Goal: Check status

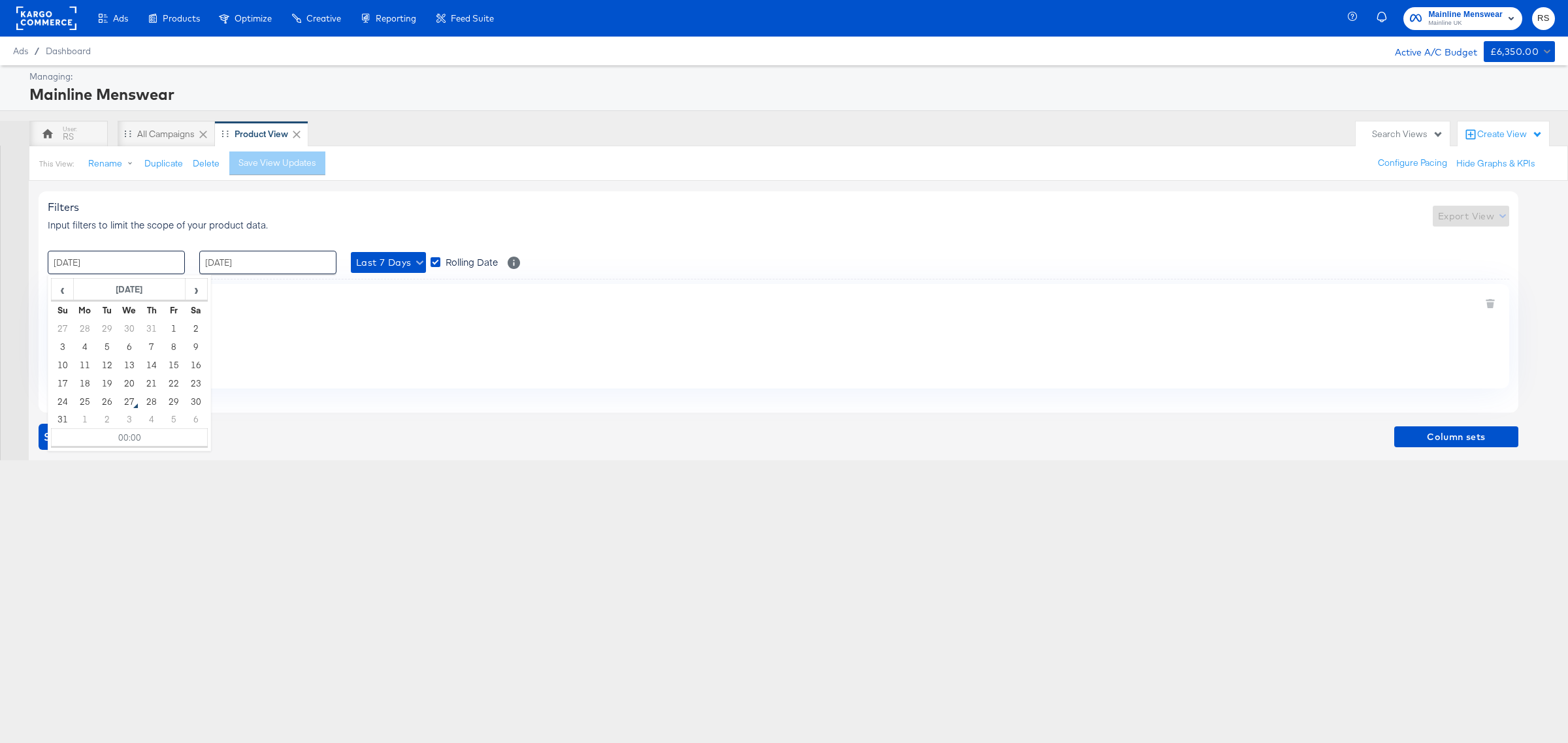
click at [108, 265] on input "[DATE]" at bounding box center [116, 262] width 137 height 23
click at [175, 385] on td "22" at bounding box center [174, 383] width 22 height 18
type input "[DATE] 00:00"
click at [281, 262] on input "[DATE]" at bounding box center [267, 262] width 137 height 23
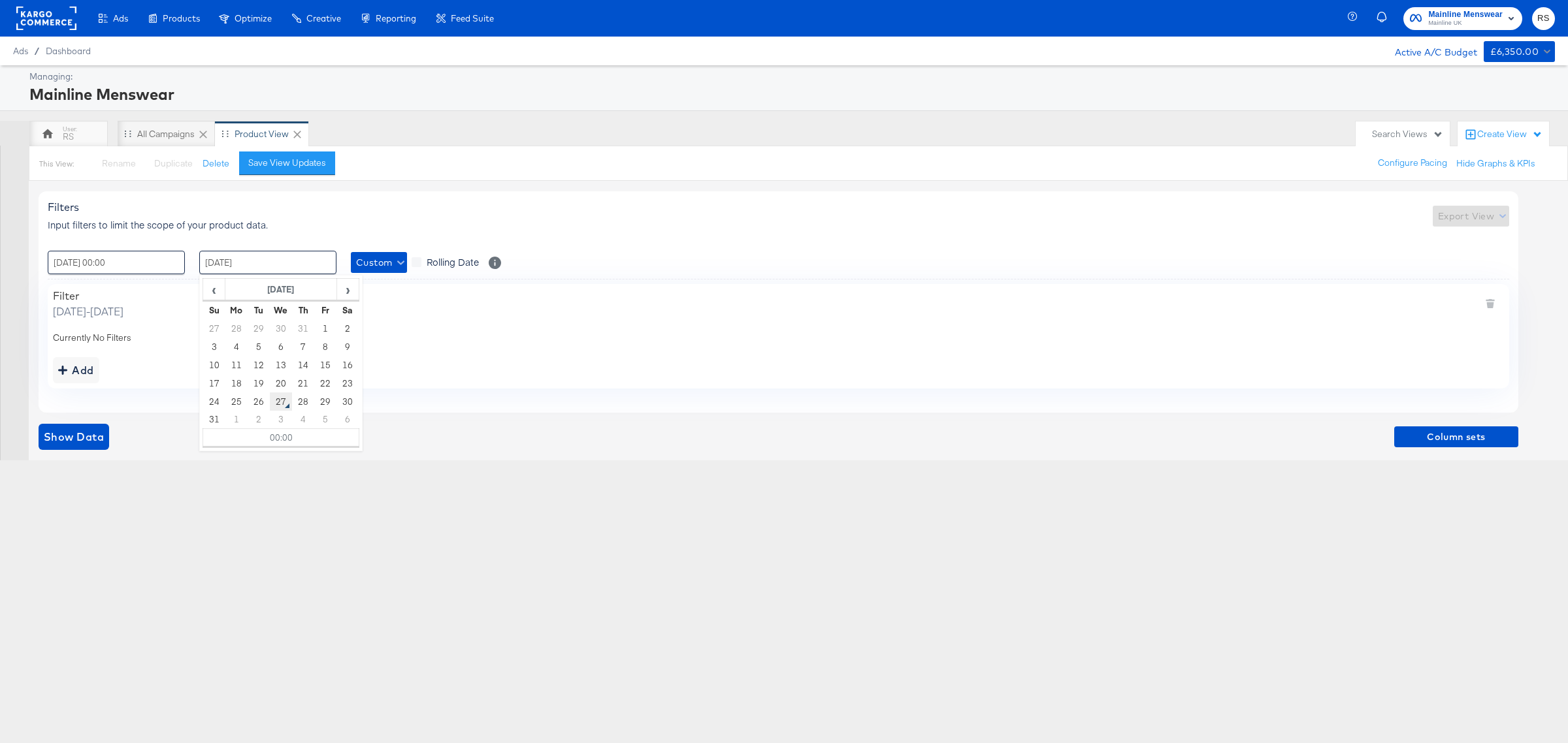
click at [281, 402] on td "27" at bounding box center [281, 401] width 22 height 18
type input "[DATE] 00:00"
click at [93, 437] on span "Show Data" at bounding box center [74, 436] width 60 height 18
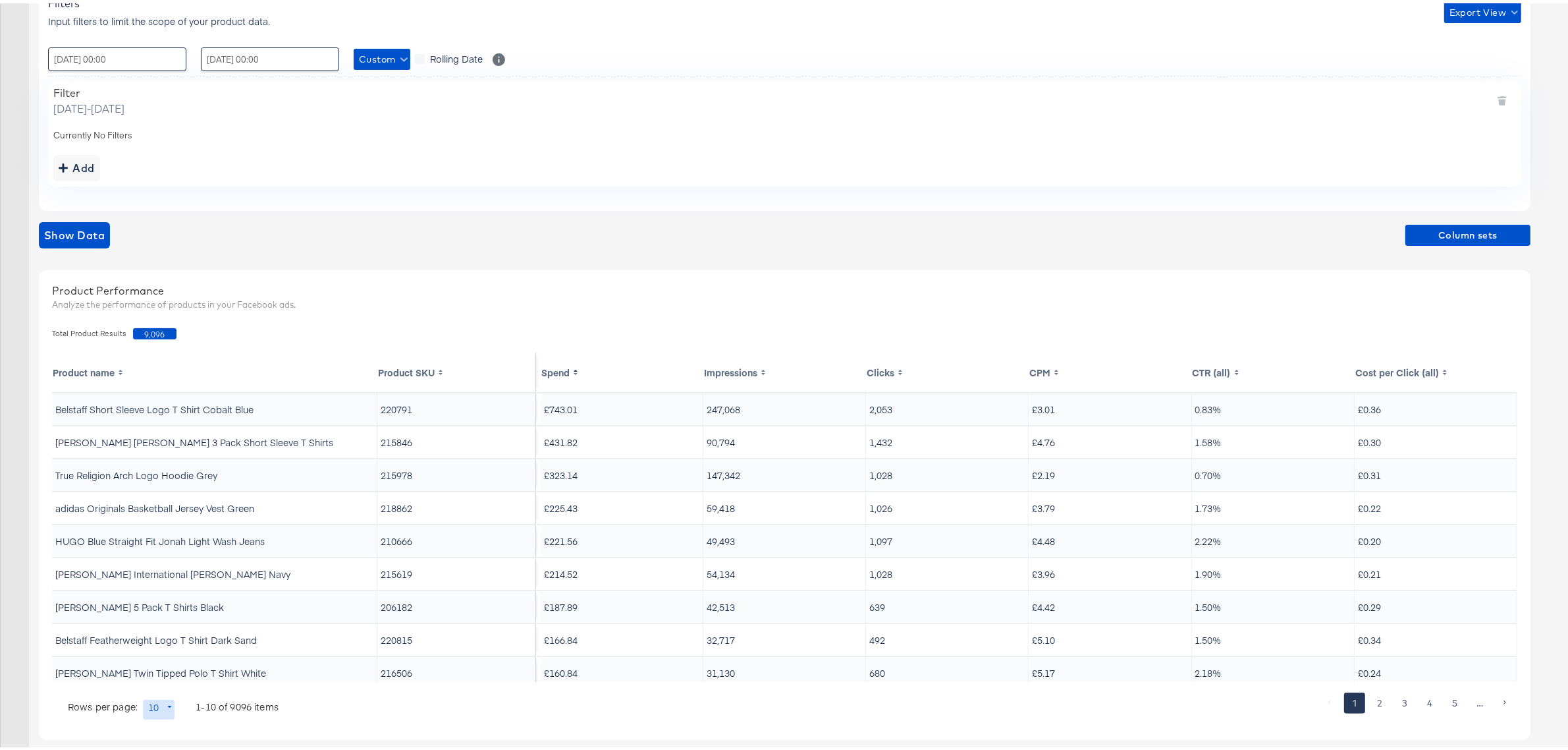
scroll to position [222, 0]
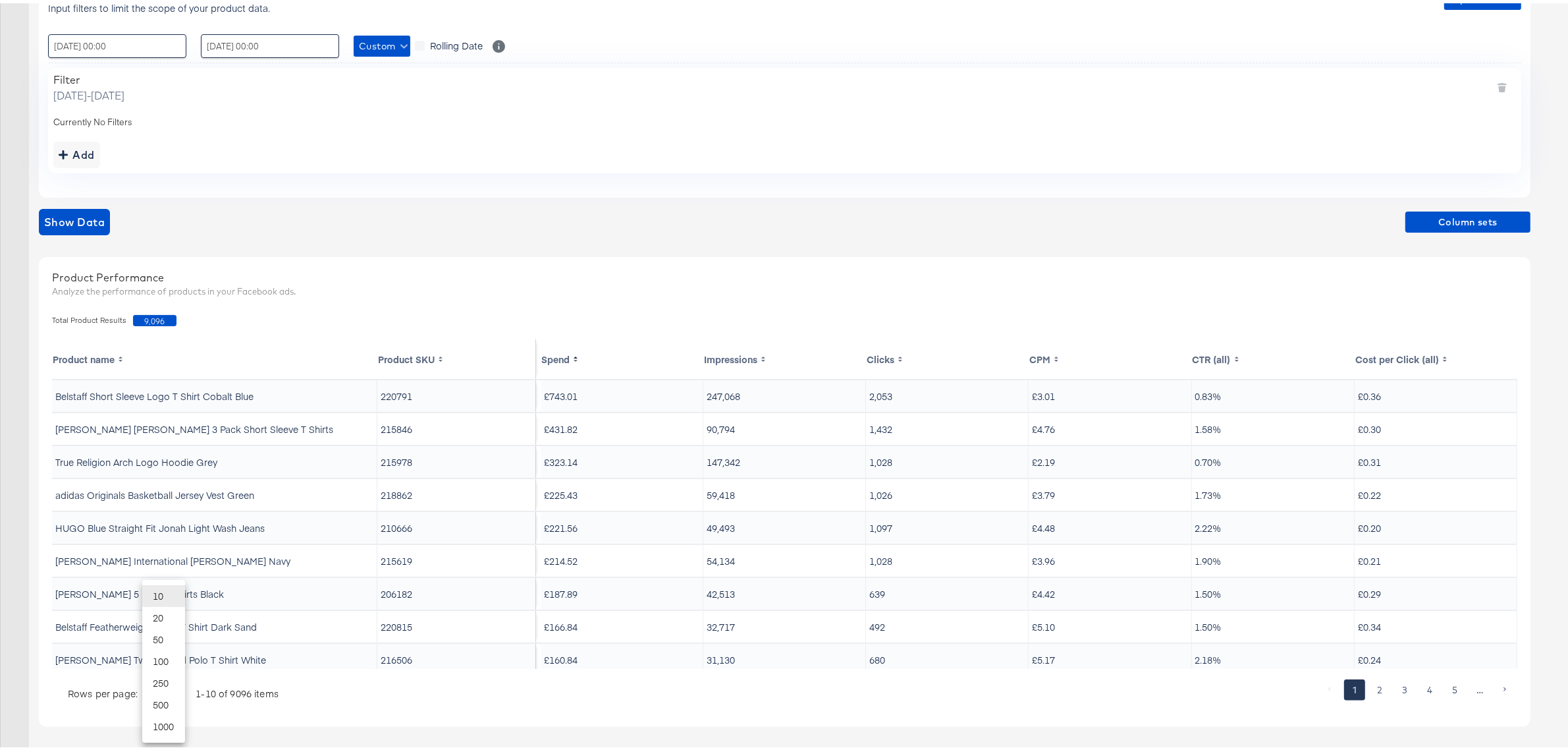
click at [159, 697] on body "Ads Products Optimize Creative Reporting Feed Suite Mainline Menswear Mainline …" at bounding box center [791, 264] width 1581 height 972
click at [159, 621] on li "20" at bounding box center [163, 614] width 43 height 22
type input "20"
click at [1457, 229] on button "Column sets" at bounding box center [1468, 218] width 125 height 21
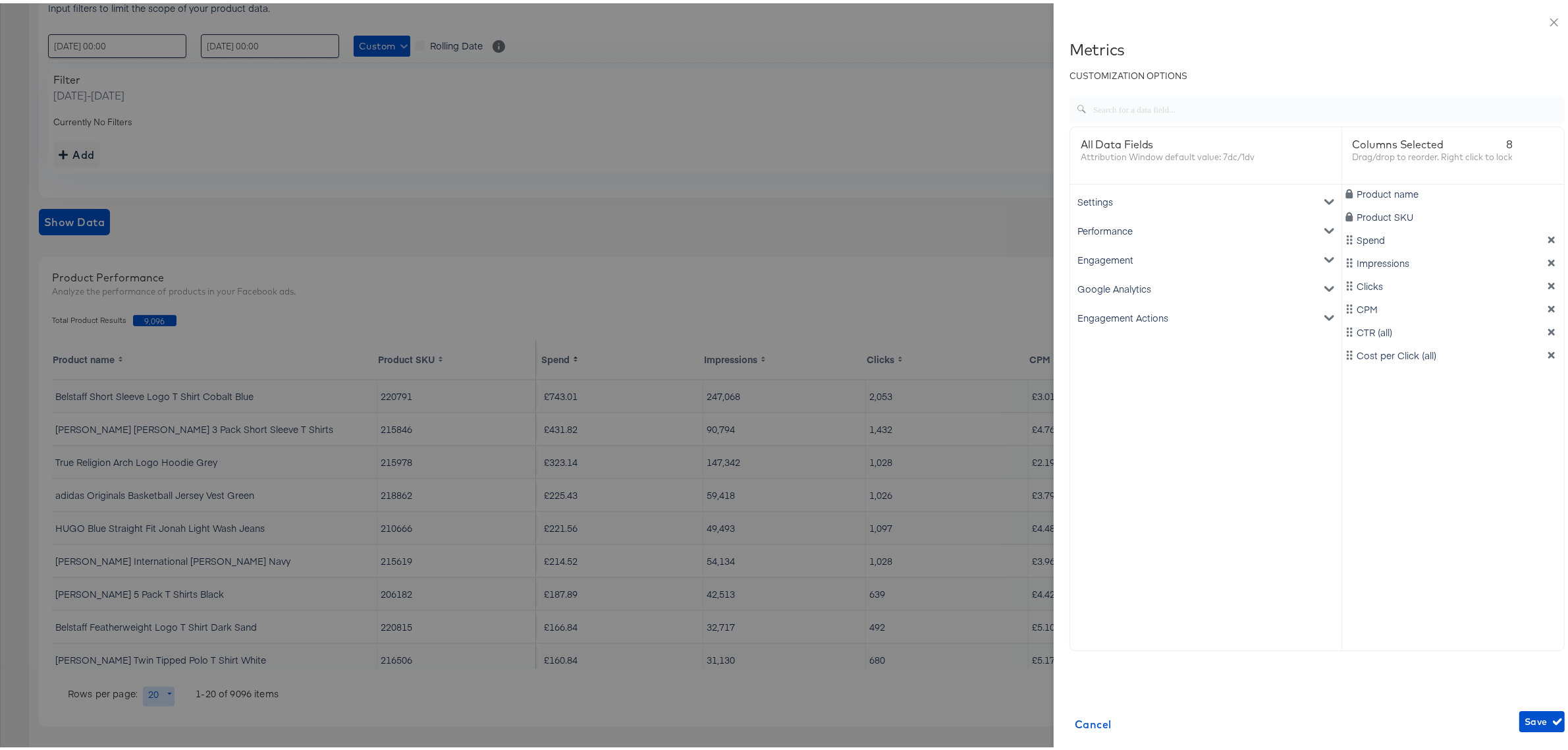
click at [1120, 291] on div "Google Analytics" at bounding box center [1206, 285] width 266 height 29
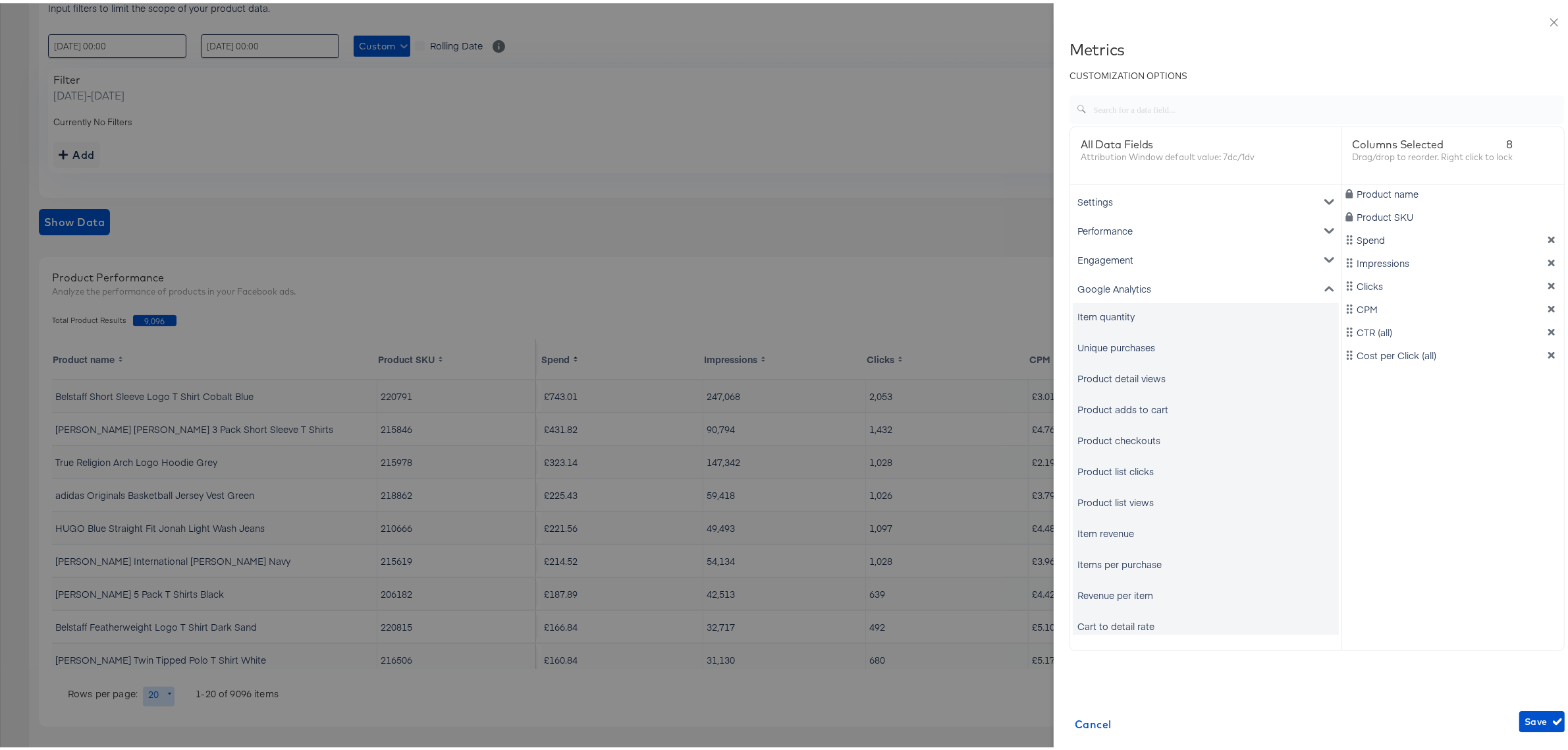
click at [1085, 343] on div "Unique purchases" at bounding box center [1116, 344] width 77 height 13
click at [1093, 524] on div "Item revenue" at bounding box center [1105, 529] width 57 height 13
click at [1549, 258] on icon "dimension-list" at bounding box center [1552, 260] width 7 height 7
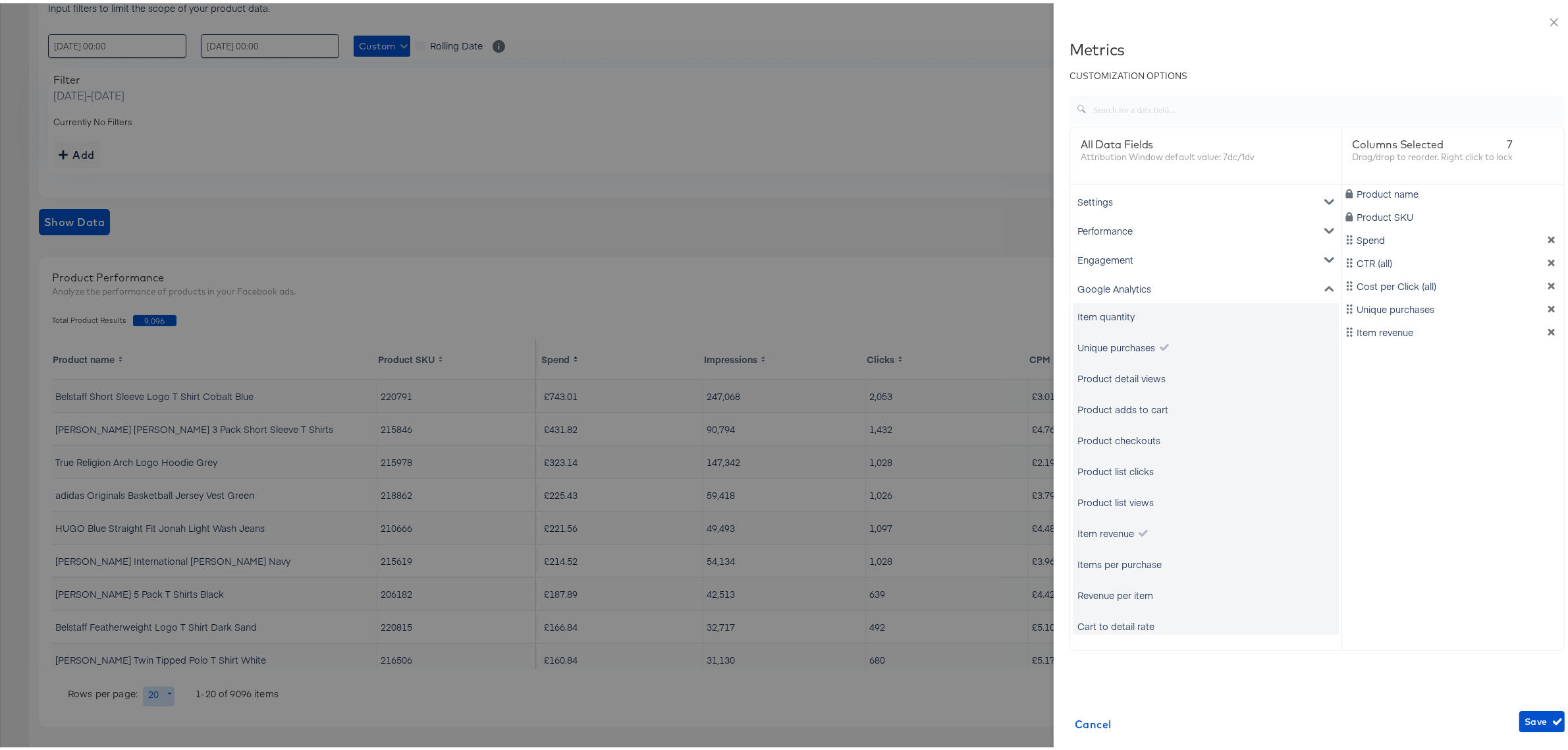
click at [1549, 258] on icon "dimension-list" at bounding box center [1552, 260] width 7 height 7
click at [1525, 727] on span "Save" at bounding box center [1542, 718] width 35 height 17
